Goal: Task Accomplishment & Management: Manage account settings

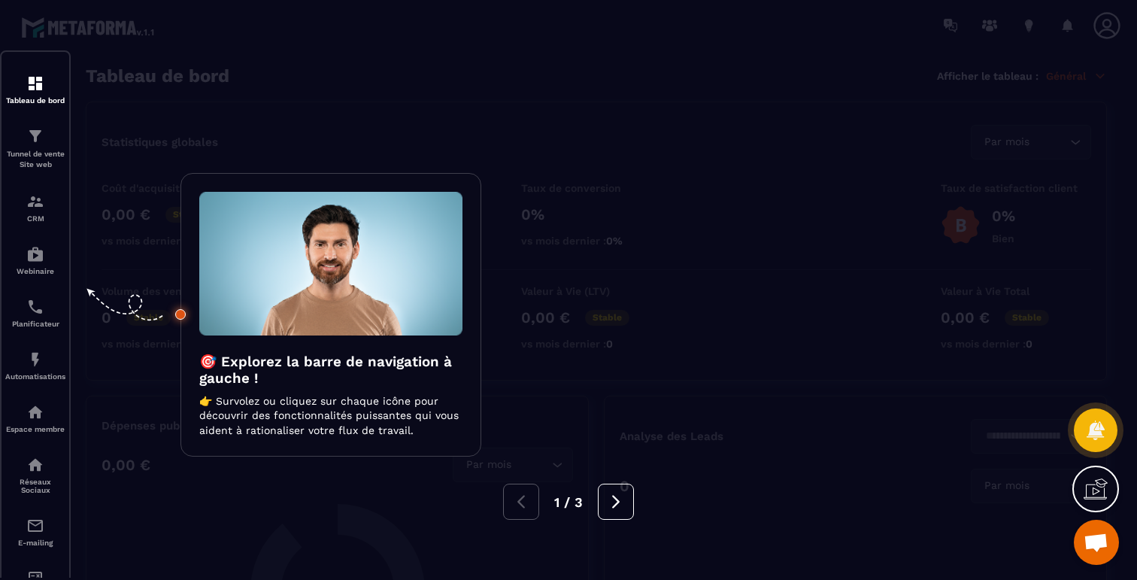
click at [249, 73] on div at bounding box center [568, 290] width 1137 height 580
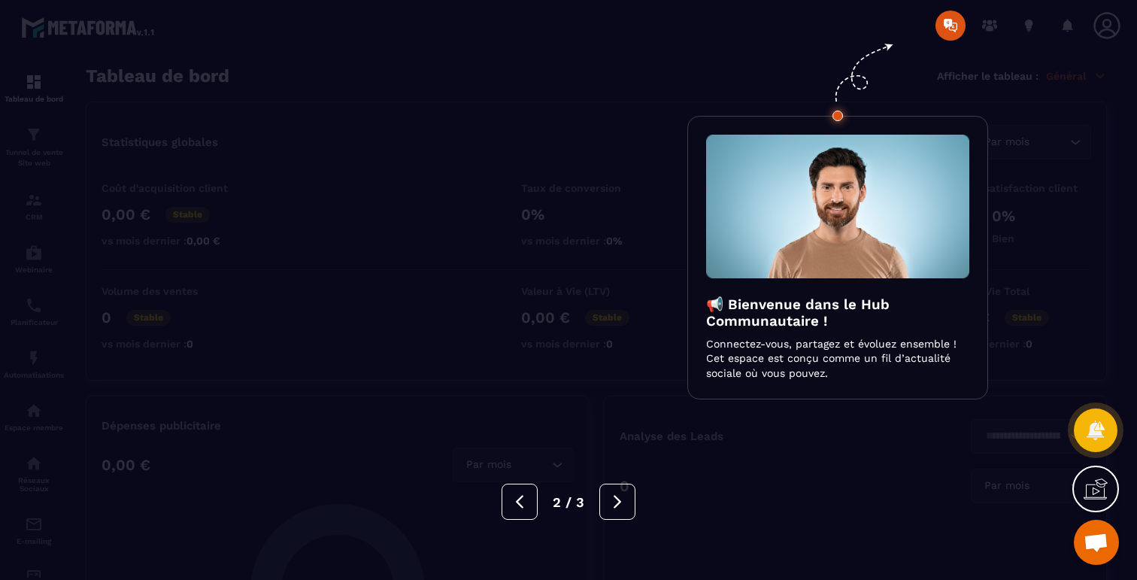
click at [250, 72] on div at bounding box center [568, 290] width 1137 height 580
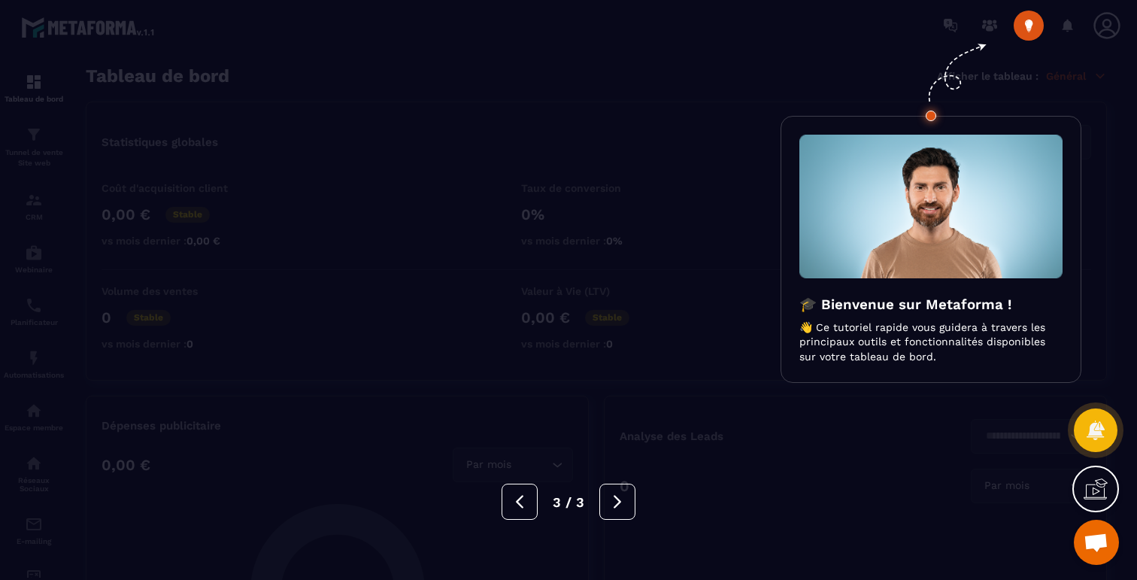
click at [250, 72] on div at bounding box center [568, 290] width 1137 height 580
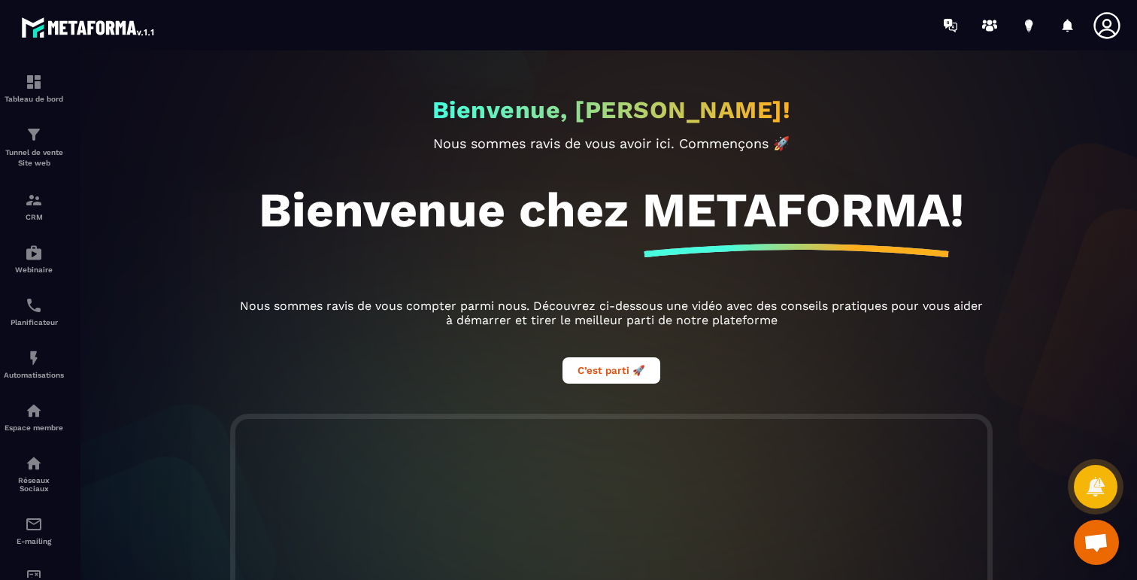
click at [1094, 542] on span "Ouvrir le chat" at bounding box center [1096, 543] width 25 height 21
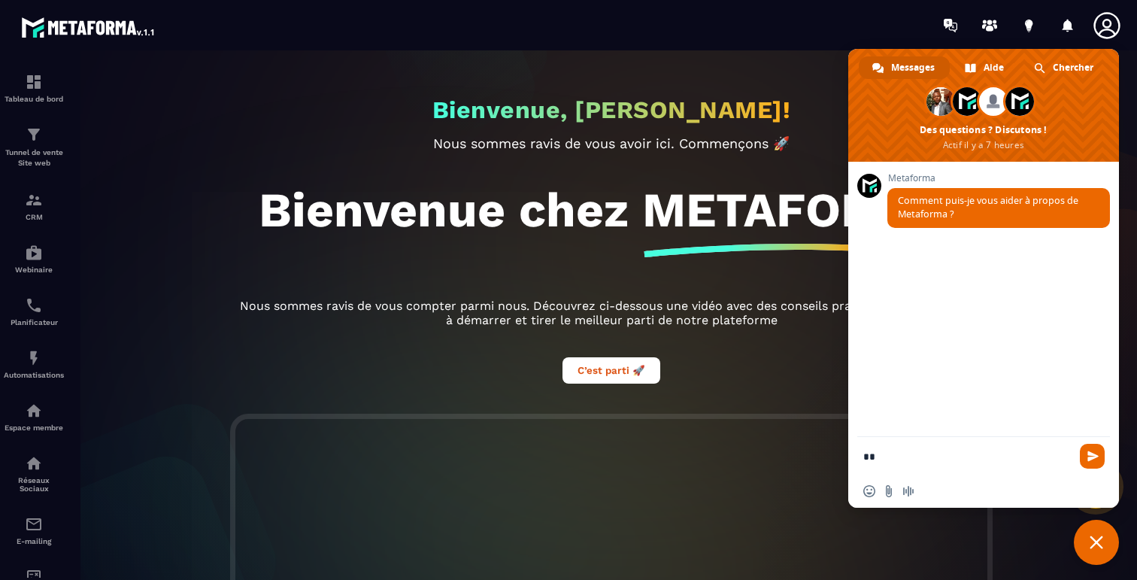
type textarea "***"
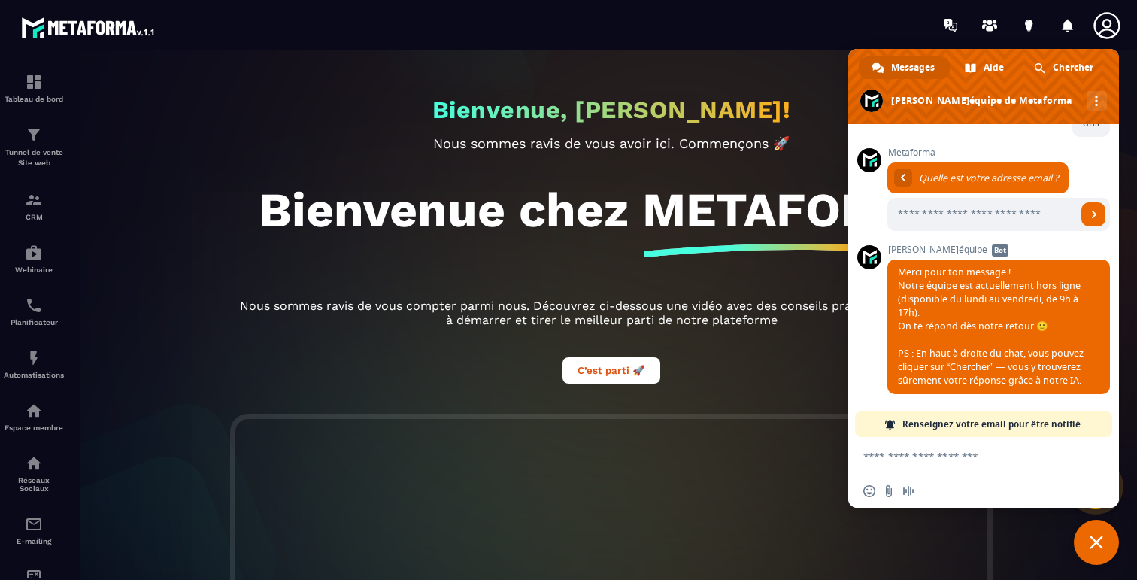
scroll to position [123, 0]
click at [984, 71] on span "Aide" at bounding box center [994, 67] width 20 height 23
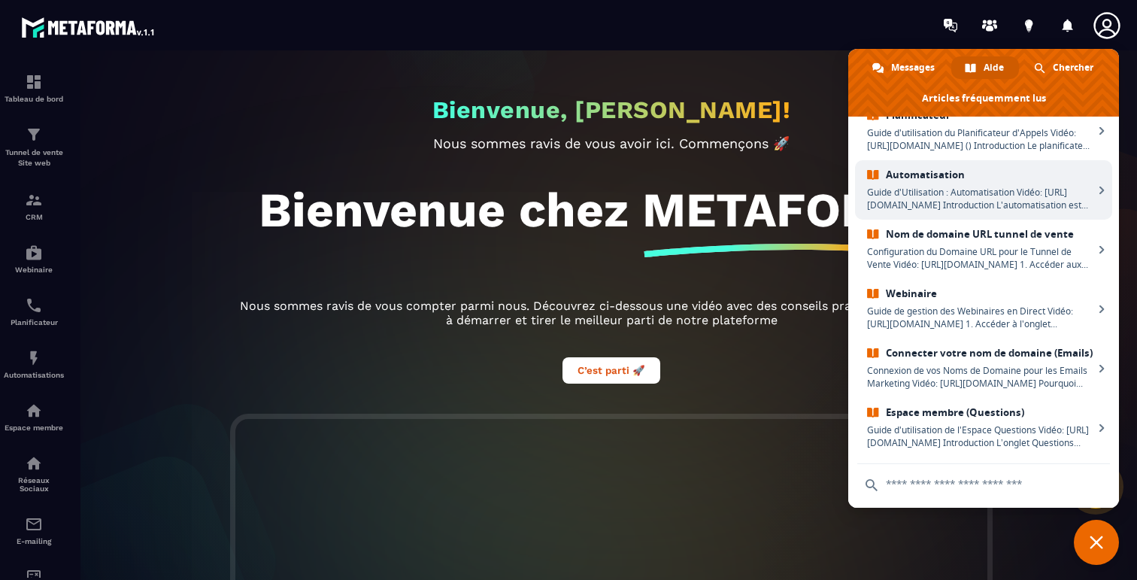
scroll to position [286, 0]
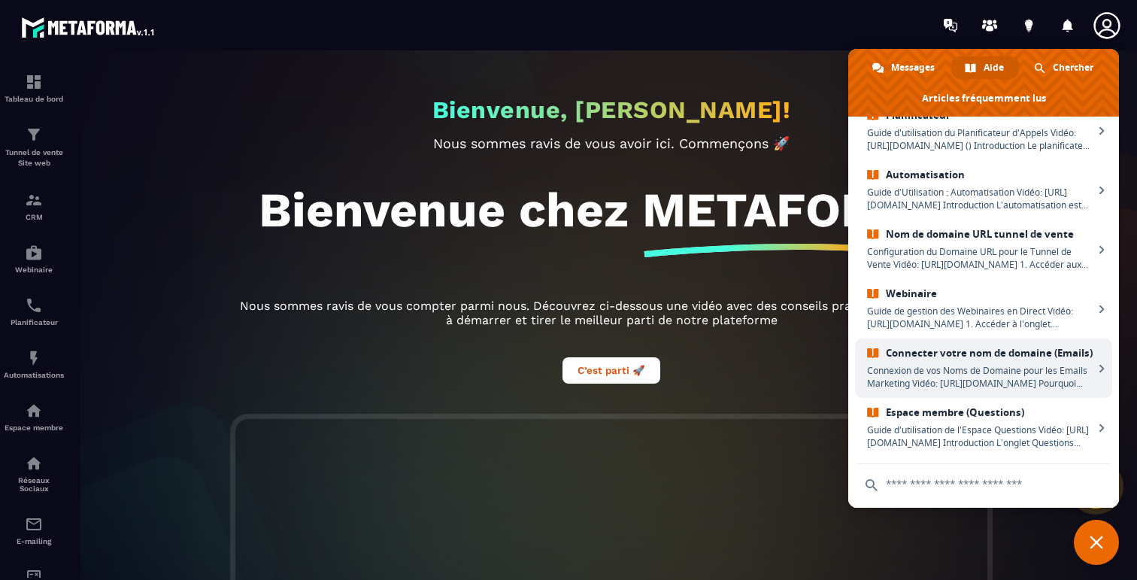
click at [974, 359] on span "Connecter votre nom de domaine (Emails)" at bounding box center [980, 353] width 226 height 13
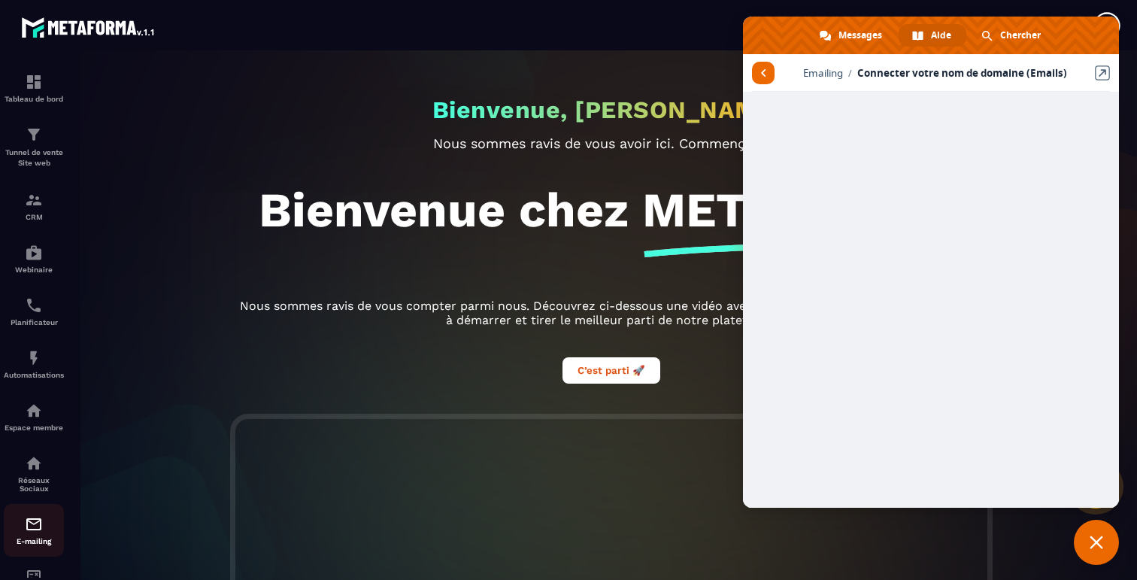
click at [27, 545] on p "E-mailing" at bounding box center [34, 541] width 60 height 8
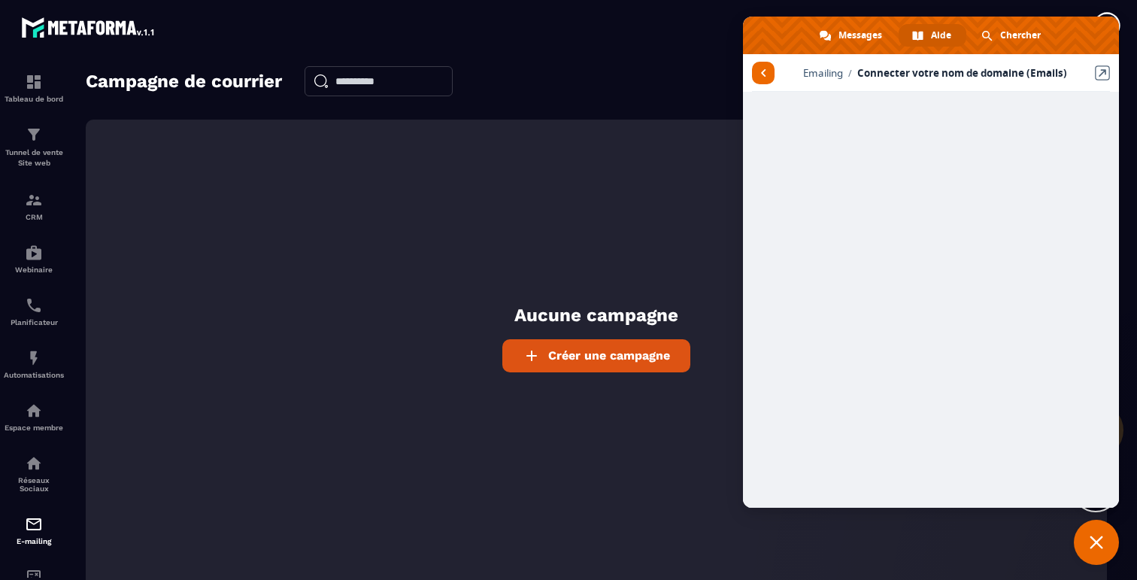
click at [623, 61] on section "Tableau de bord Tunnel de vente Site web CRM Webinaire Planificateur Automatisa…" at bounding box center [568, 336] width 1137 height 572
click at [757, 73] on span "Retour aux articles" at bounding box center [763, 73] width 23 height 23
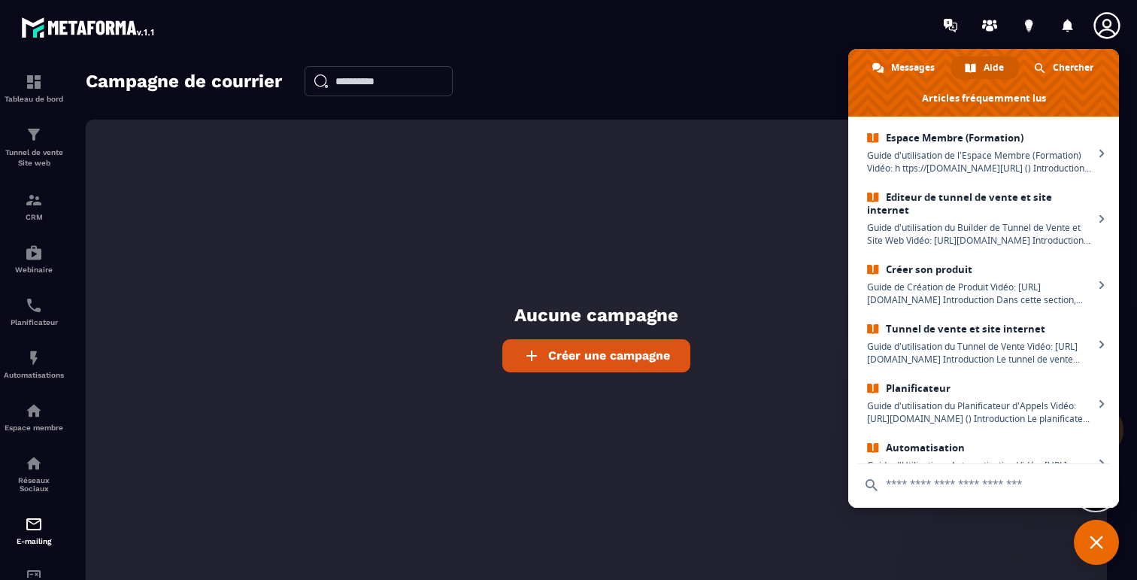
click at [1108, 28] on icon at bounding box center [1107, 26] width 30 height 30
click at [1106, 24] on icon at bounding box center [1107, 26] width 30 height 30
click at [1087, 551] on span "Fermer le chat" at bounding box center [1096, 542] width 45 height 45
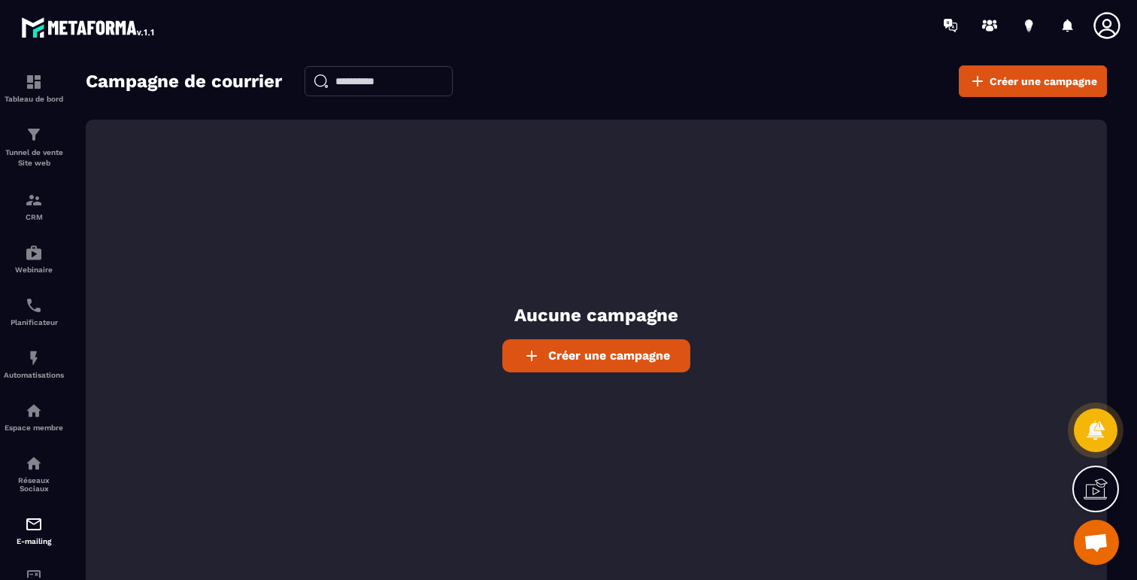
click at [1104, 15] on icon at bounding box center [1107, 26] width 30 height 30
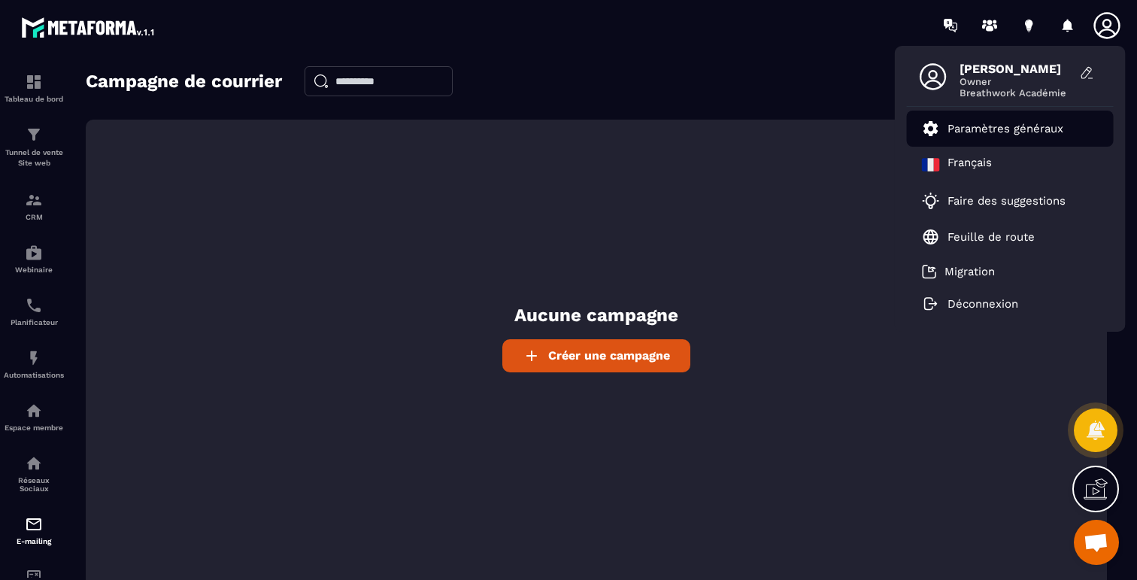
click at [981, 127] on p "Paramètres généraux" at bounding box center [1006, 129] width 116 height 14
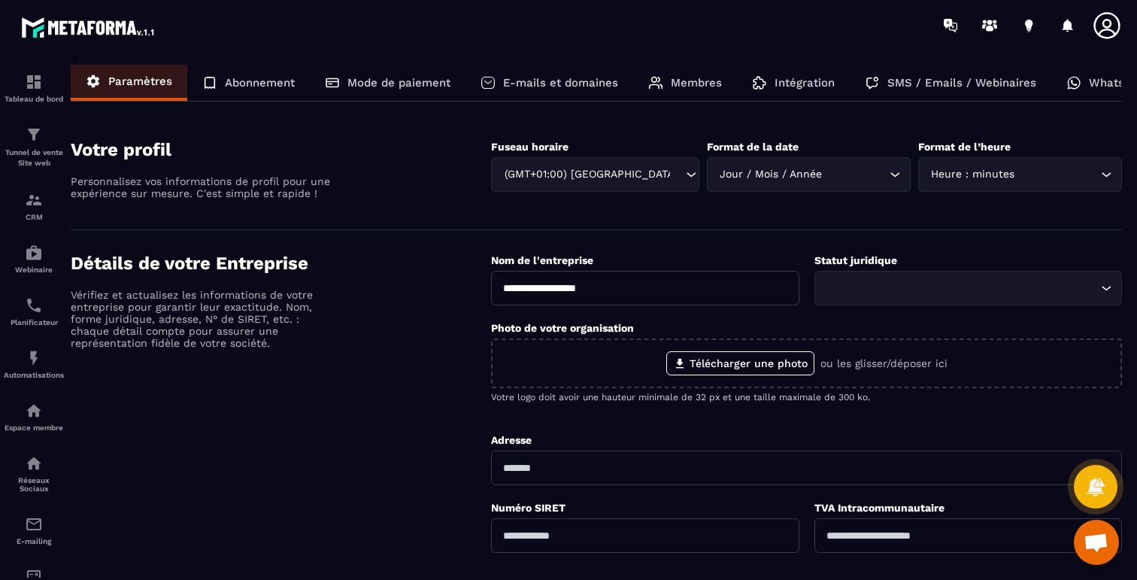
click at [562, 75] on div "E-mails et domaines" at bounding box center [550, 83] width 168 height 36
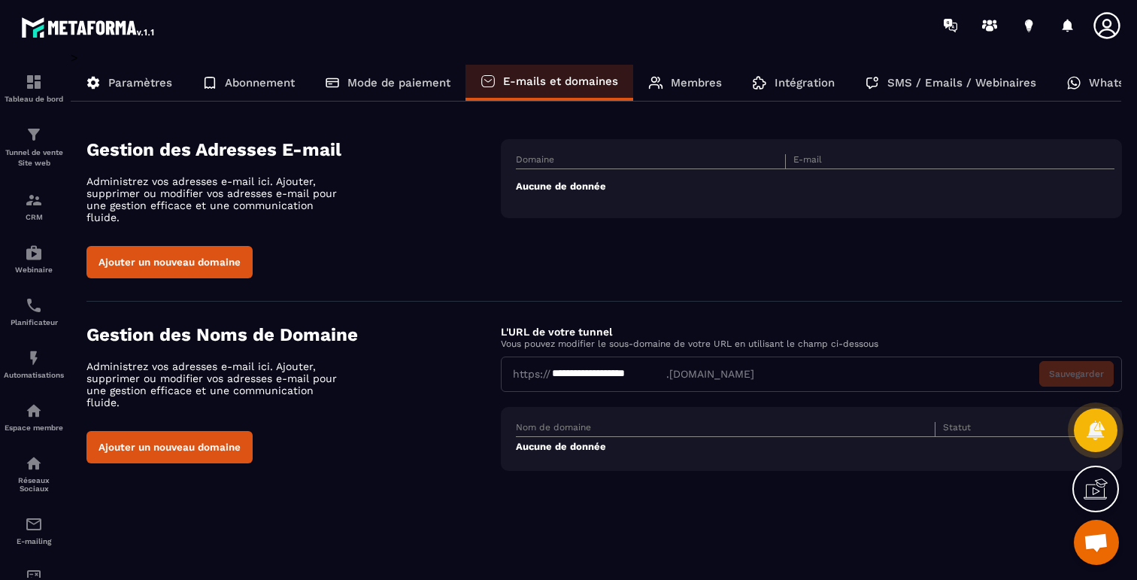
click at [222, 253] on button "Ajouter un nouveau domaine" at bounding box center [169, 262] width 166 height 32
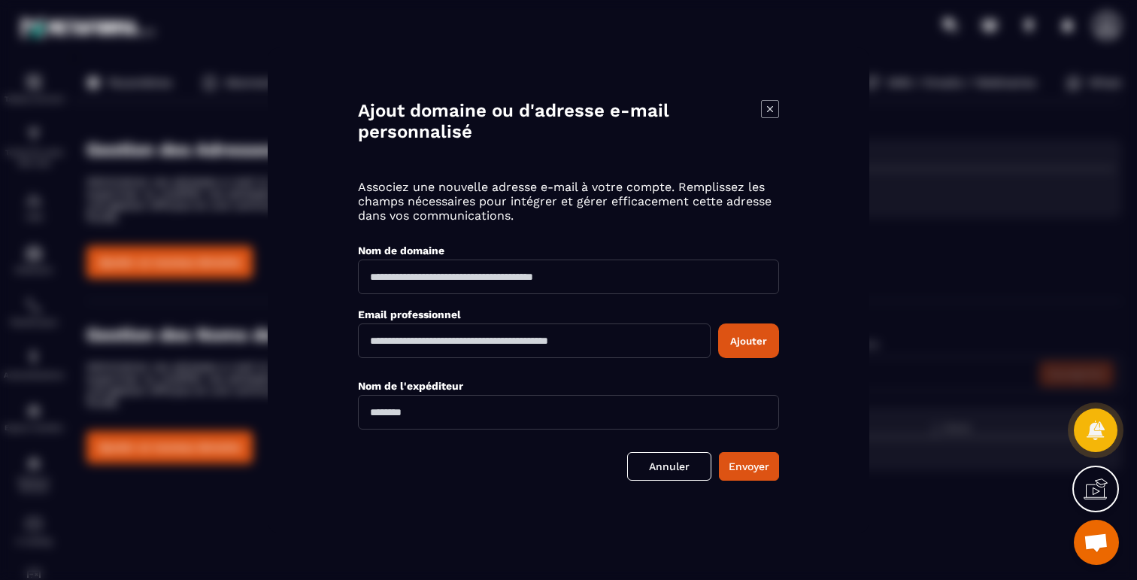
click at [572, 274] on input "Modal window" at bounding box center [568, 276] width 421 height 35
type input "**********"
click at [522, 339] on input "Modal window" at bounding box center [534, 340] width 353 height 35
type input "**********"
click at [761, 347] on button "Ajouter" at bounding box center [748, 340] width 61 height 35
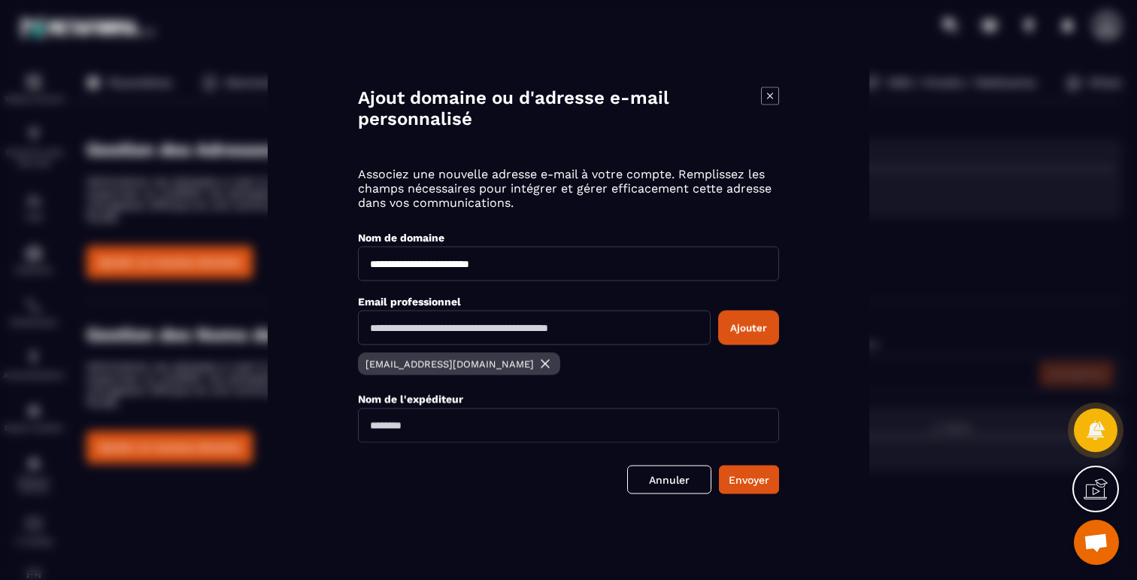
click at [511, 431] on input "Modal window" at bounding box center [568, 425] width 421 height 35
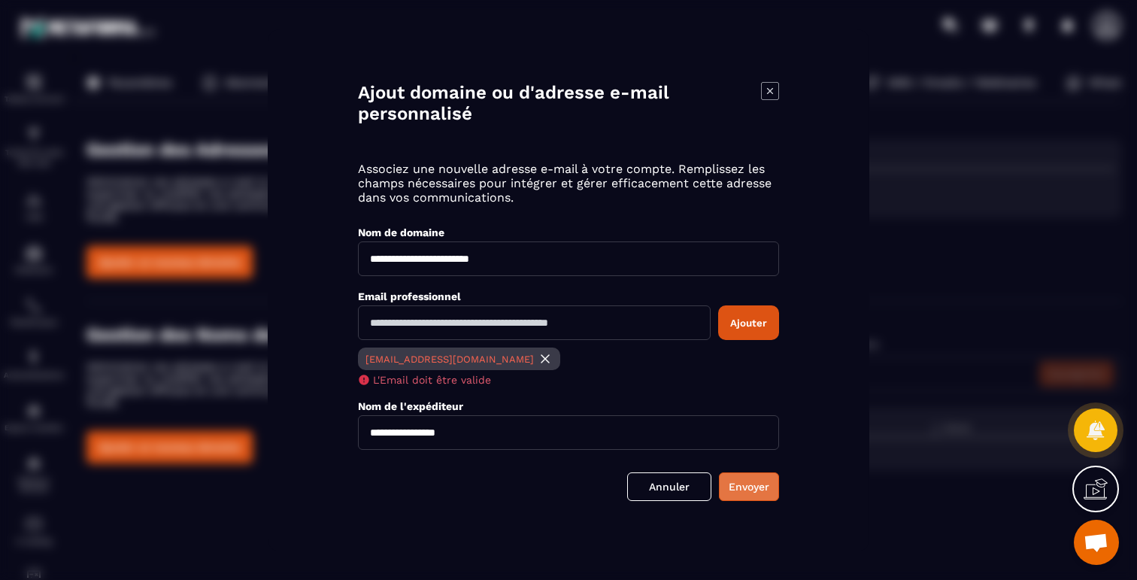
type input "**********"
click at [760, 491] on button "Envoyer" at bounding box center [749, 486] width 60 height 29
click at [753, 488] on button "Envoyer" at bounding box center [749, 486] width 60 height 29
click at [723, 401] on div "Nom de l'expéditeur" at bounding box center [568, 406] width 421 height 14
click at [736, 487] on button "Envoyer" at bounding box center [749, 486] width 60 height 29
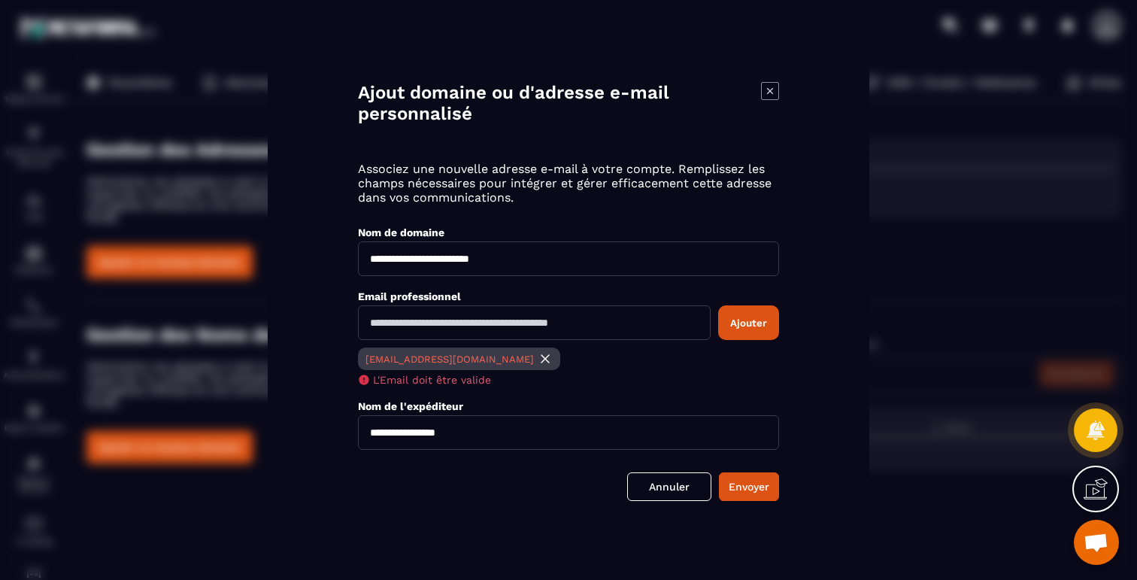
click at [538, 357] on img "Modal window" at bounding box center [545, 358] width 15 height 15
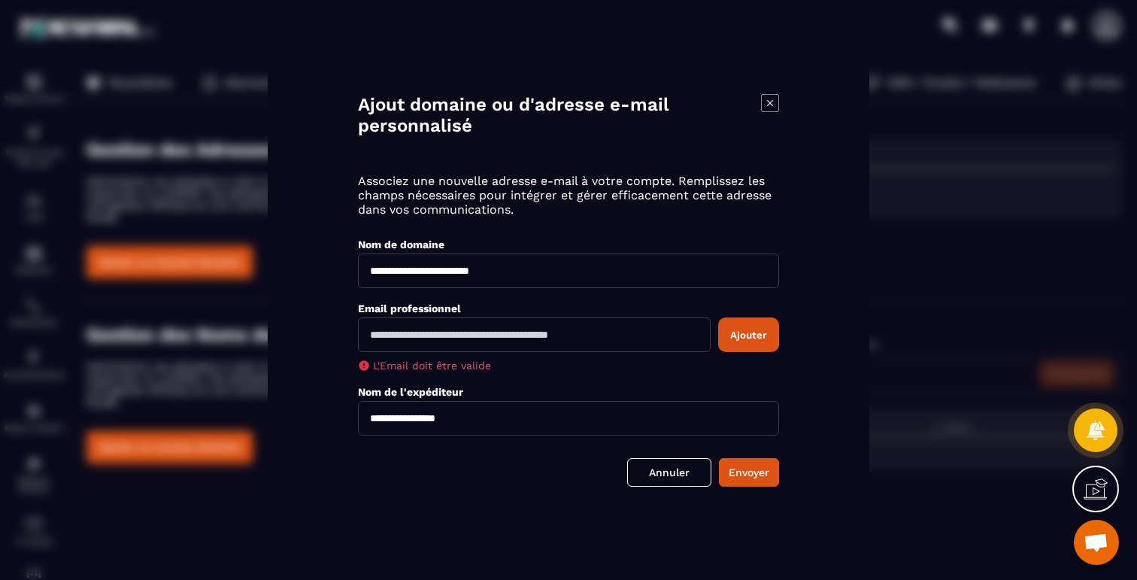
click at [463, 335] on input "Modal window" at bounding box center [534, 334] width 353 height 35
type input "**********"
click at [759, 337] on button "Ajouter" at bounding box center [748, 334] width 61 height 35
